Goal: Navigation & Orientation: Find specific page/section

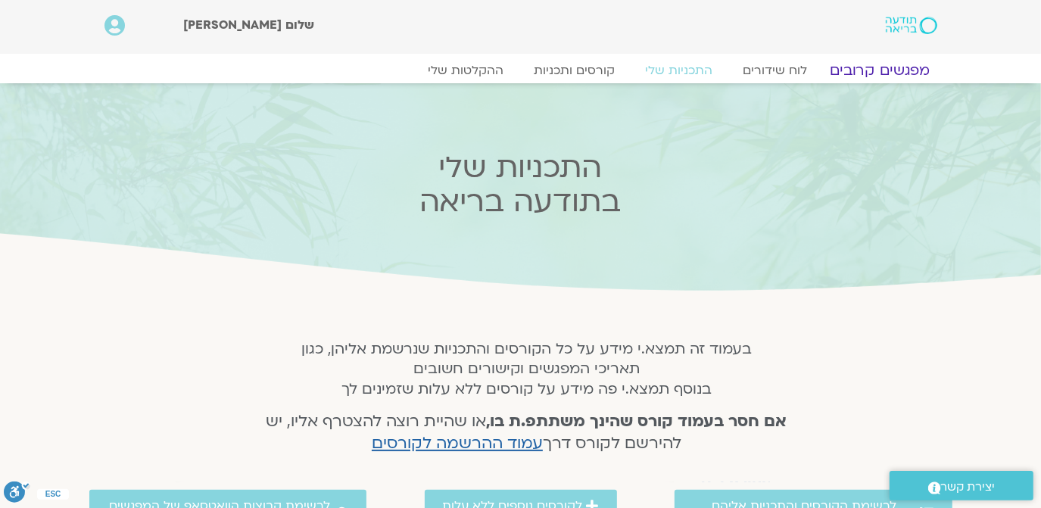
click at [865, 70] on link "מפגשים קרובים" at bounding box center [879, 70] width 137 height 18
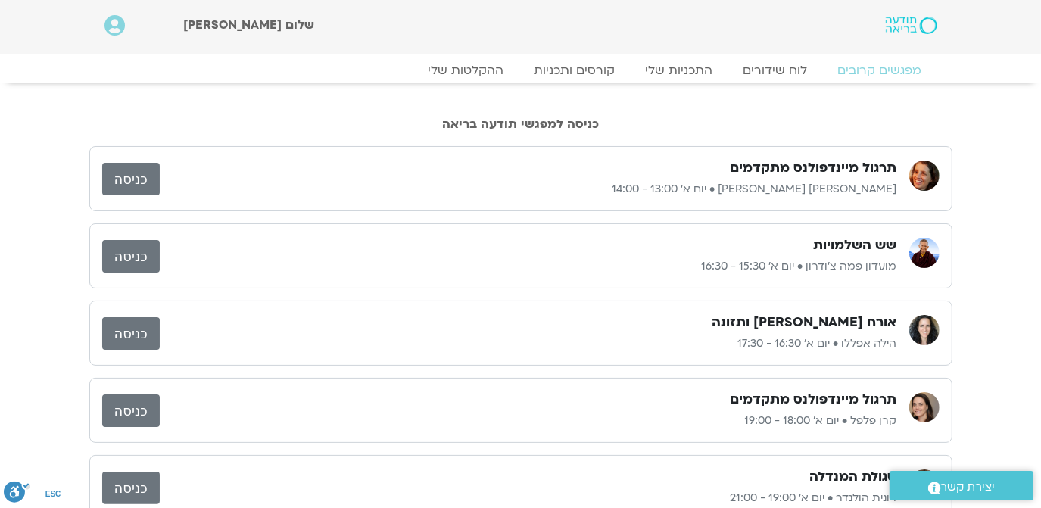
click at [121, 176] on link "כניסה" at bounding box center [131, 179] width 58 height 33
